Goal: Information Seeking & Learning: Learn about a topic

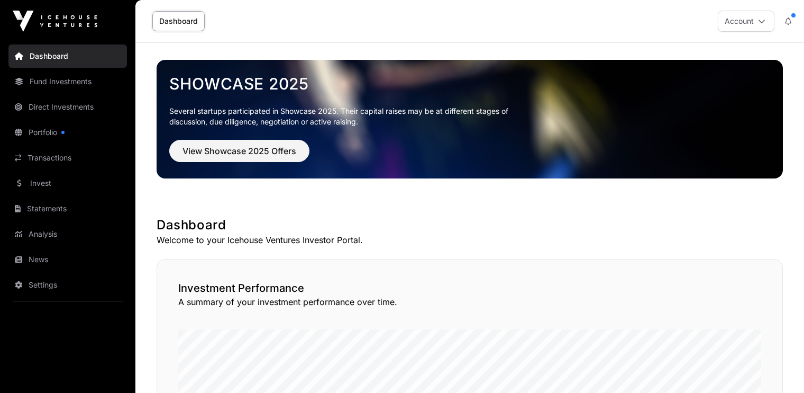
scroll to position [127, 0]
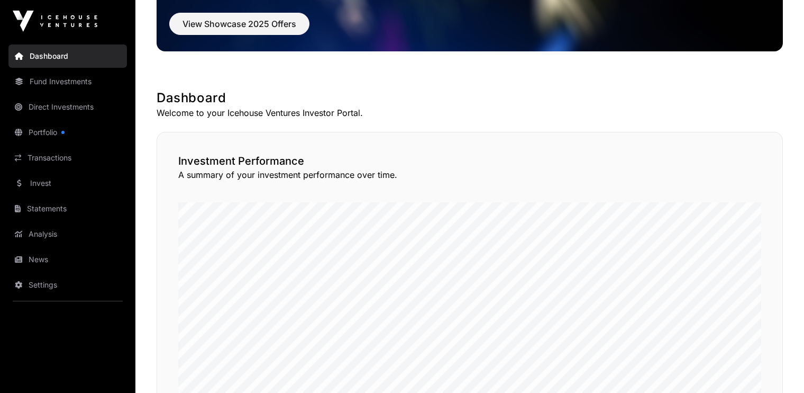
click at [45, 132] on link "Portfolio" at bounding box center [67, 132] width 118 height 23
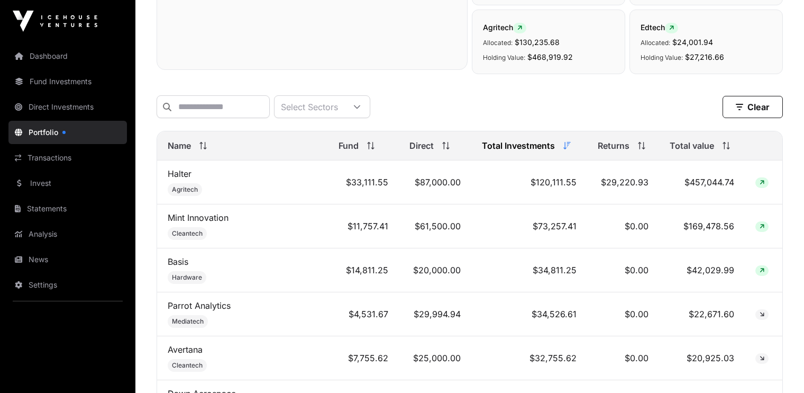
scroll to position [411, 0]
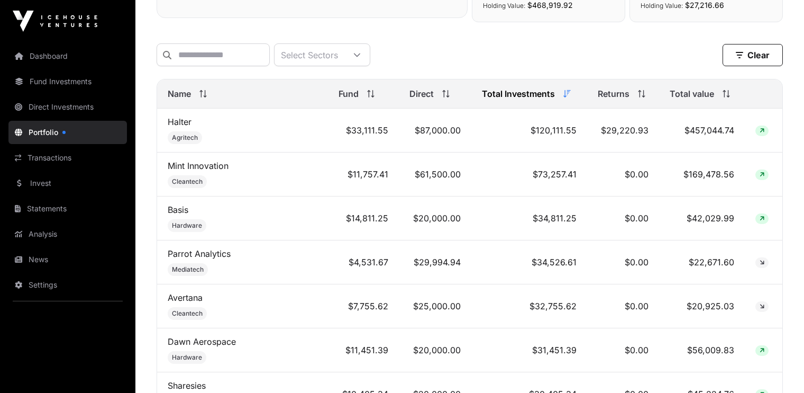
click at [190, 171] on link "Mint Innovation" at bounding box center [198, 165] width 61 height 11
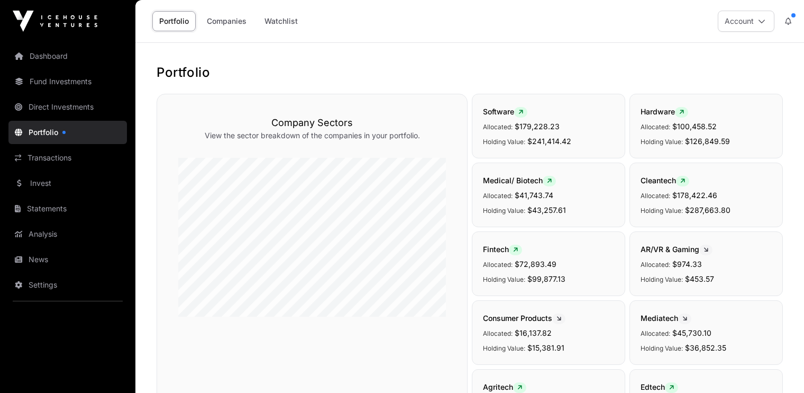
scroll to position [0, 0]
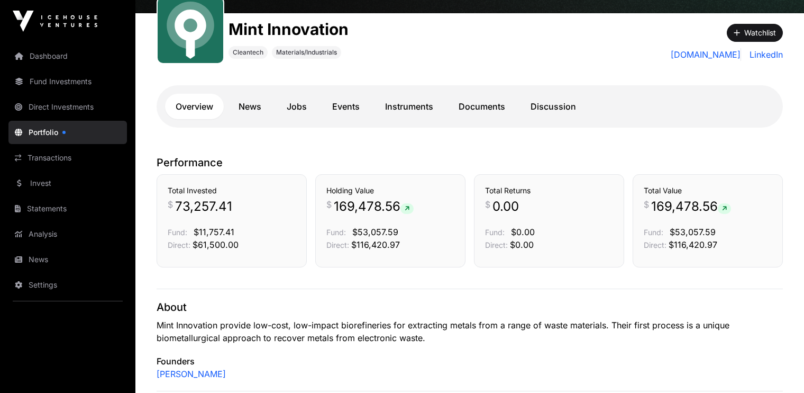
scroll to position [133, 0]
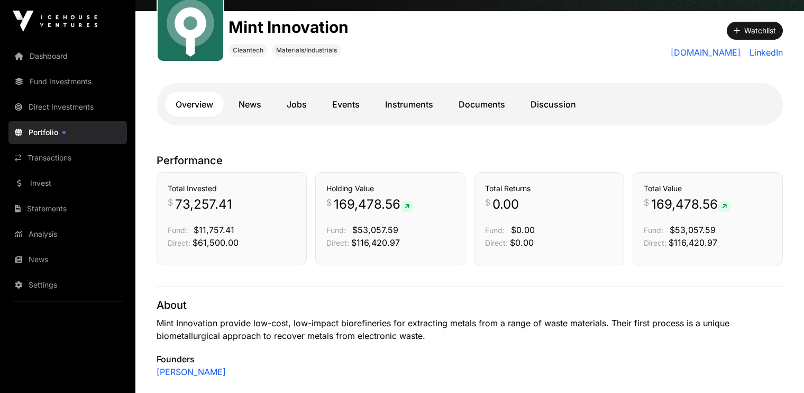
click at [253, 108] on link "News" at bounding box center [250, 104] width 44 height 25
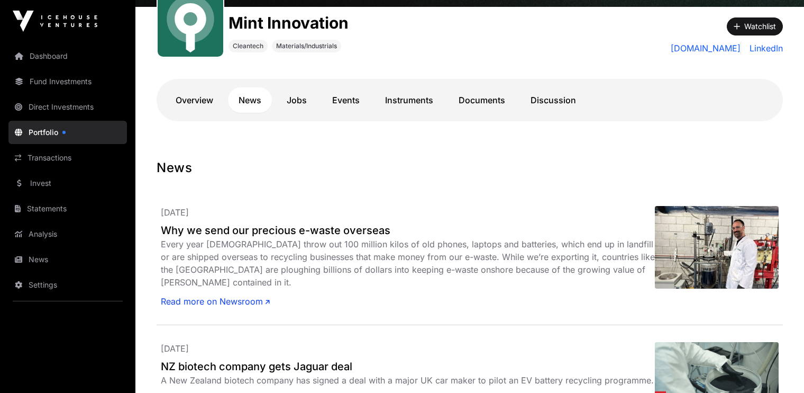
scroll to position [137, 0]
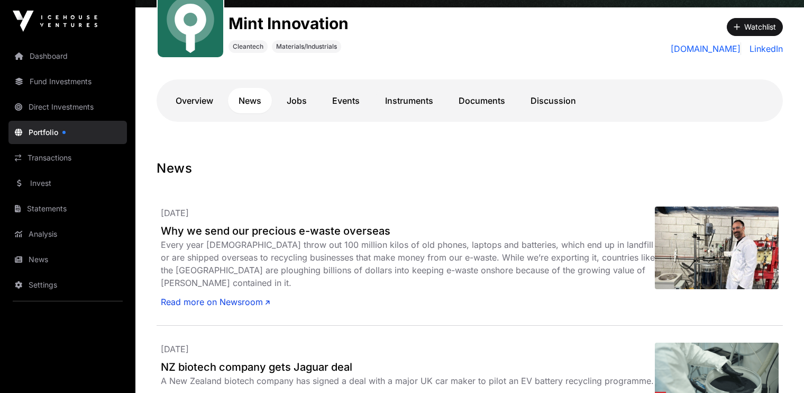
click at [471, 101] on link "Documents" at bounding box center [482, 100] width 68 height 25
